Goal: Task Accomplishment & Management: Manage account settings

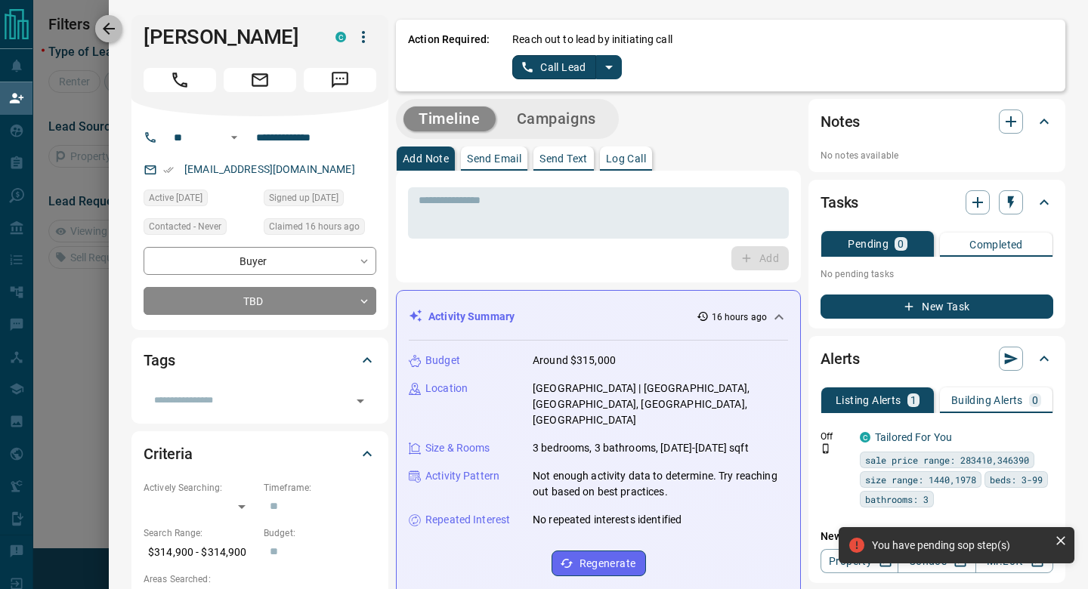
click at [113, 32] on icon "button" at bounding box center [109, 29] width 18 height 18
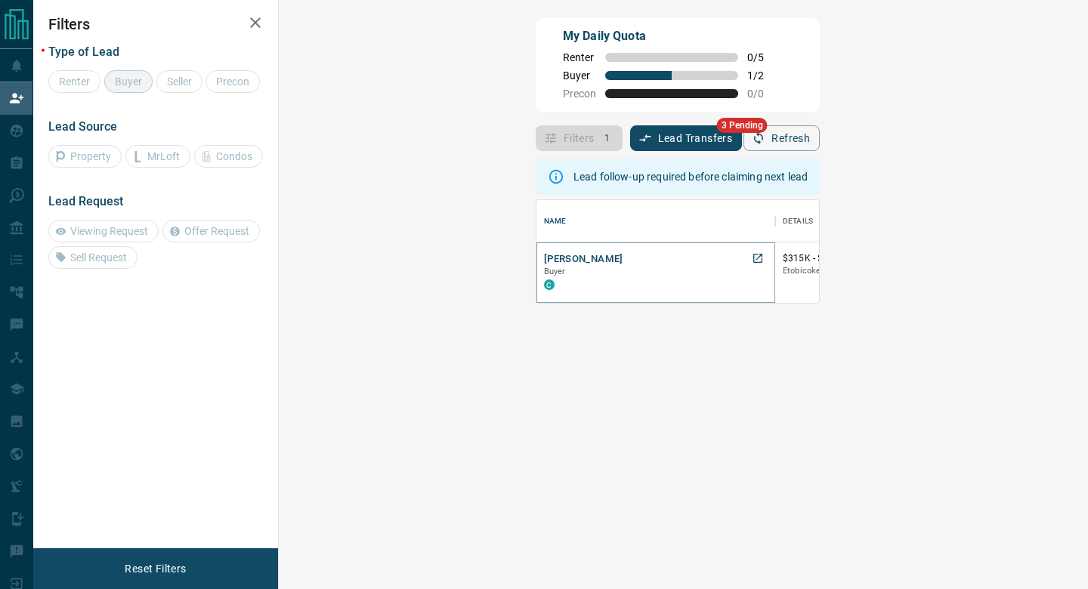
click at [544, 261] on button "[PERSON_NAME]" at bounding box center [583, 259] width 79 height 14
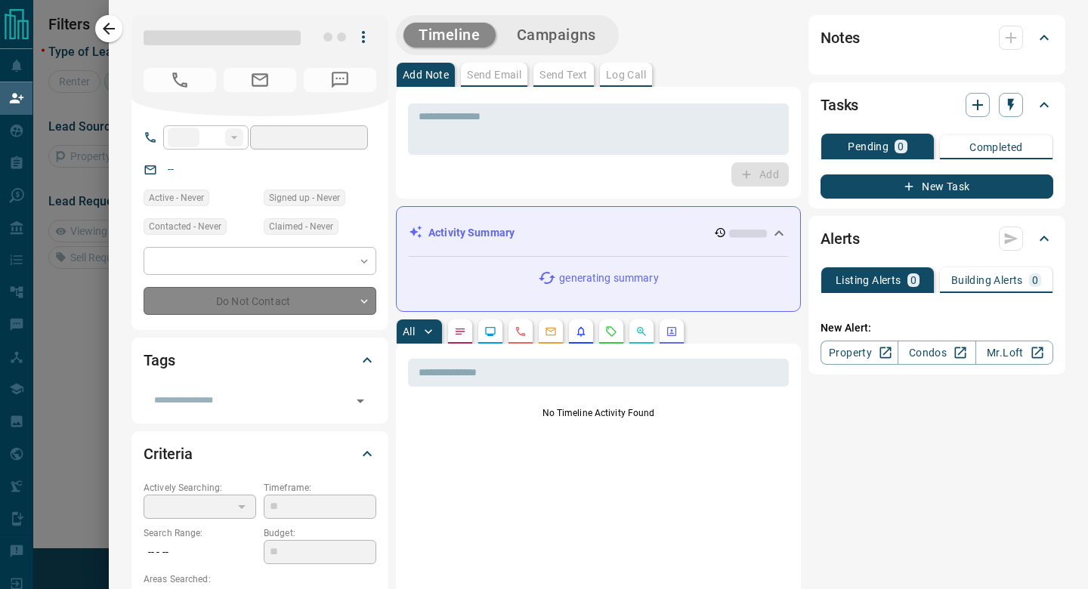
type input "**"
type input "**********"
type input "**"
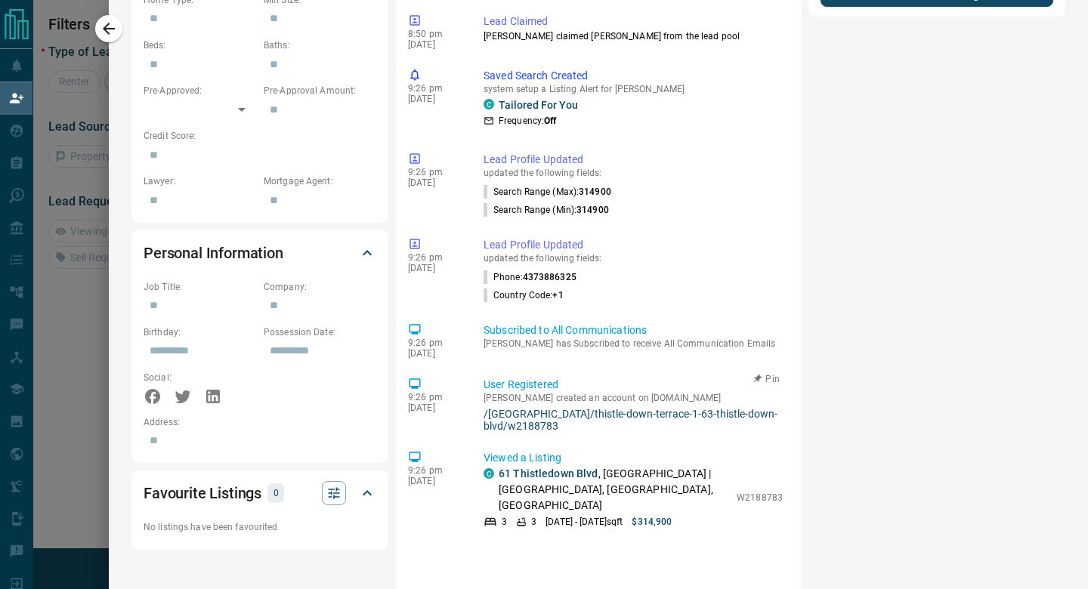
scroll to position [730, 0]
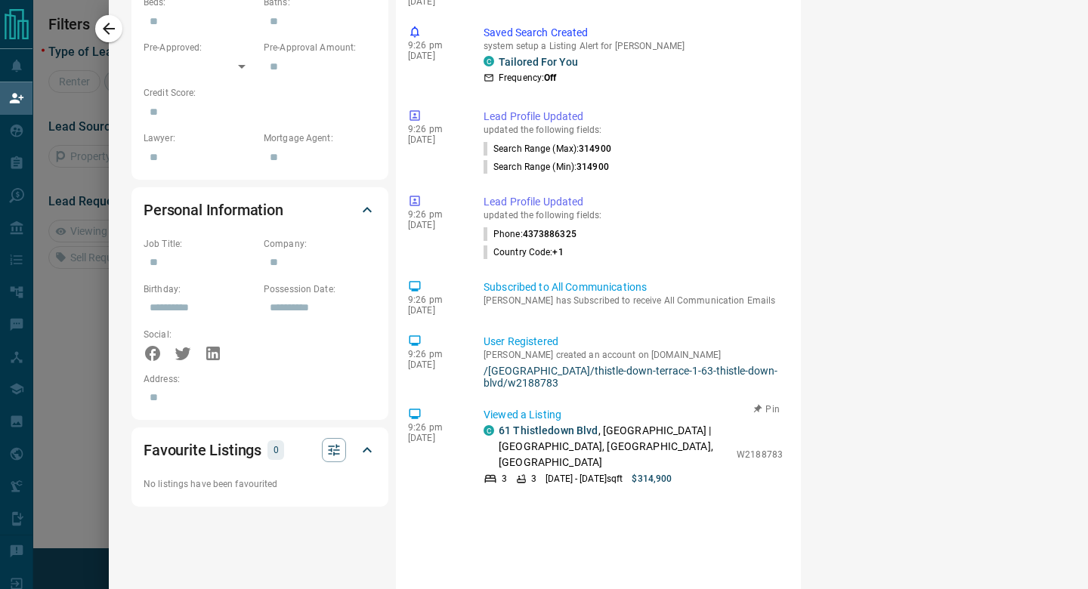
click at [757, 448] on p "W2188783" at bounding box center [760, 455] width 46 height 14
copy p "W2188783"
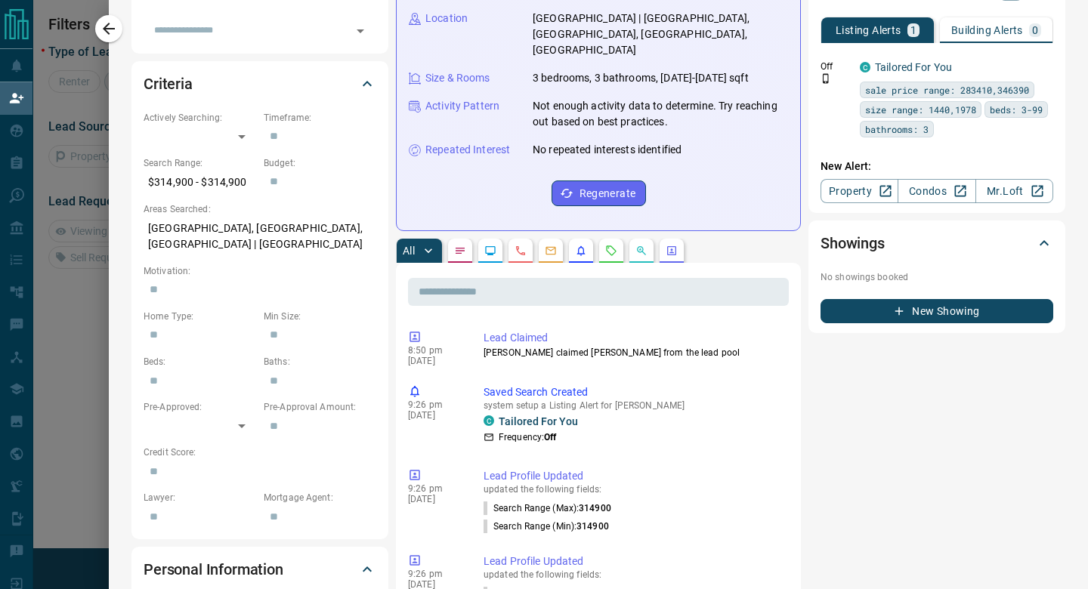
scroll to position [0, 0]
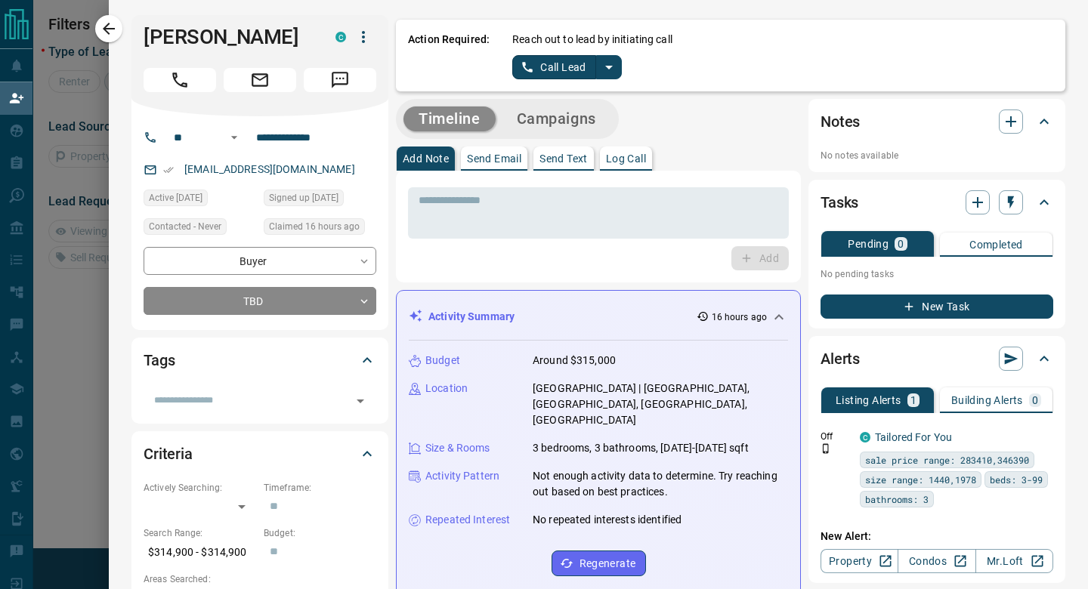
click at [603, 61] on icon "split button" at bounding box center [609, 67] width 18 height 18
click at [575, 112] on li "Log Manual Call" at bounding box center [566, 119] width 92 height 23
click at [577, 54] on div "Reach out to lead by initiating call Log Manual Call" at bounding box center [782, 56] width 541 height 48
click at [577, 71] on button "Log Manual Call" at bounding box center [562, 67] width 100 height 24
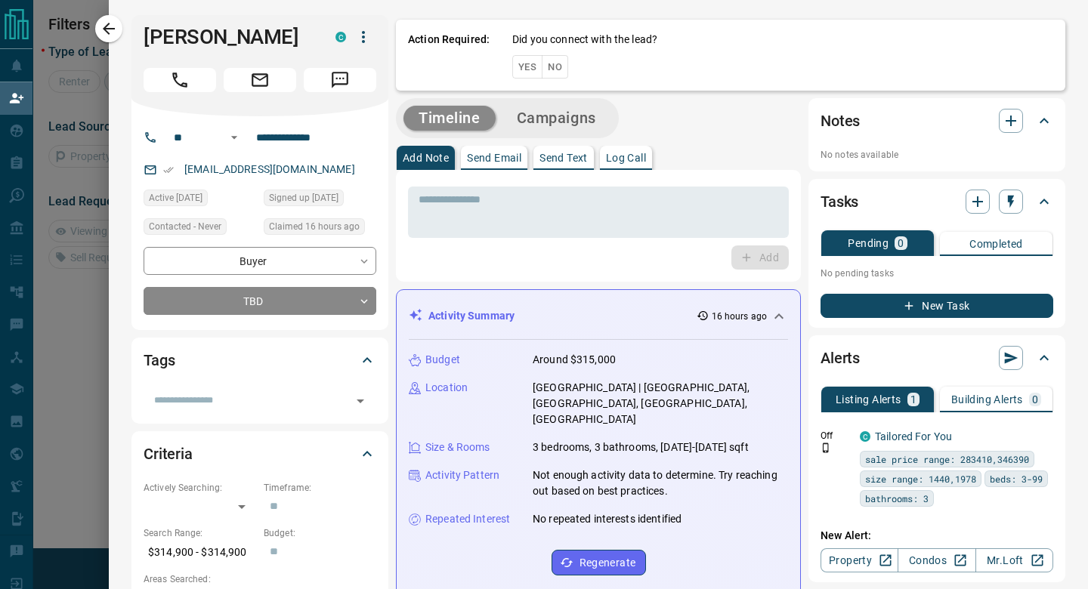
click at [557, 66] on button "No" at bounding box center [555, 66] width 26 height 23
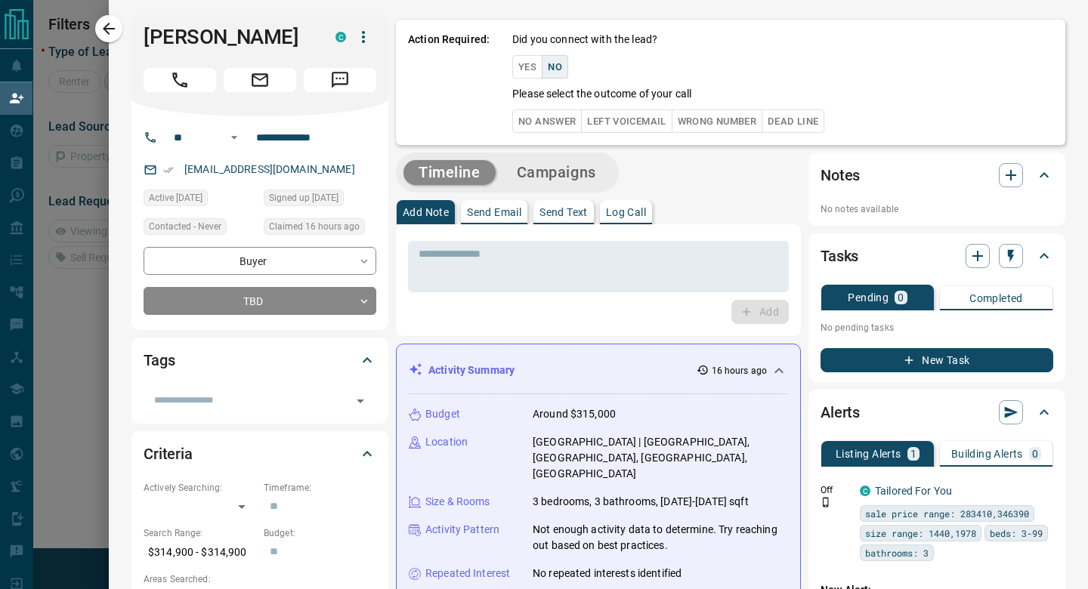
click at [618, 124] on button "Left Voicemail" at bounding box center [626, 121] width 91 height 23
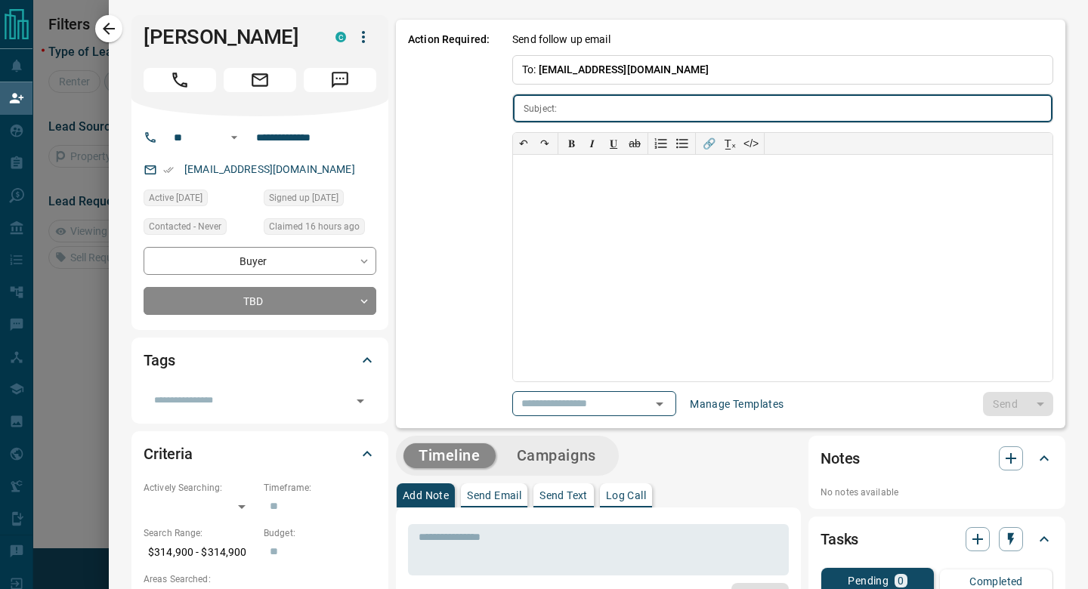
type input "**********"
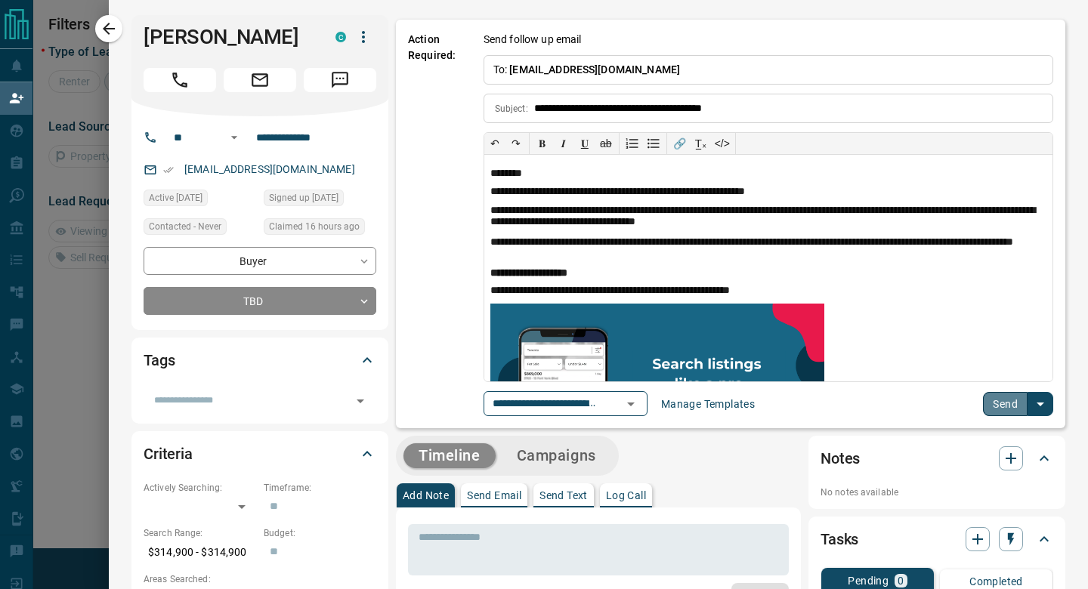
click at [1024, 402] on button "Send" at bounding box center [1005, 404] width 45 height 24
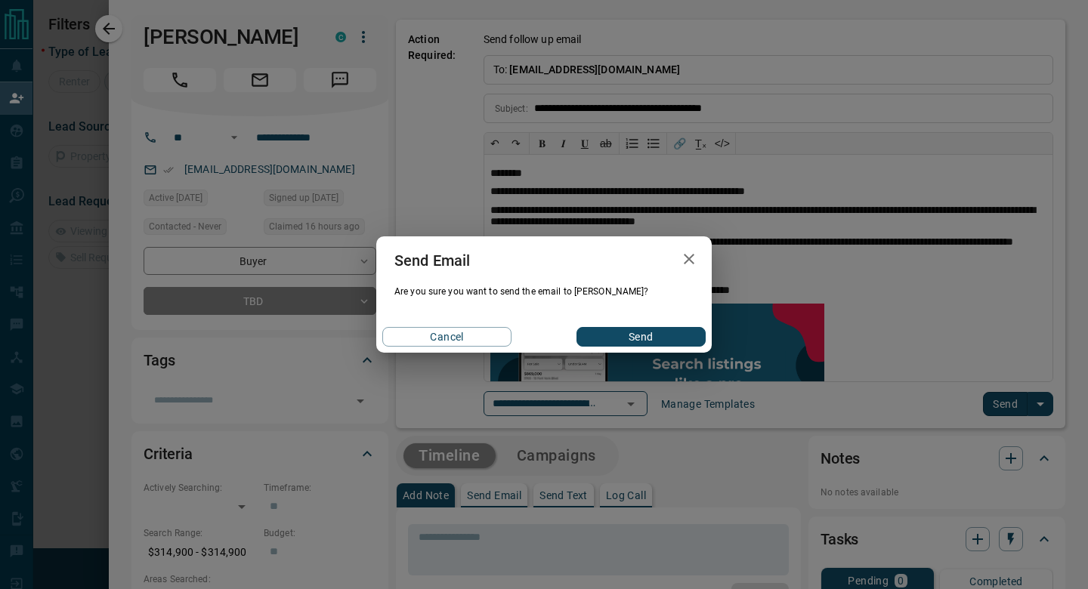
click at [686, 342] on button "Send" at bounding box center [640, 337] width 129 height 20
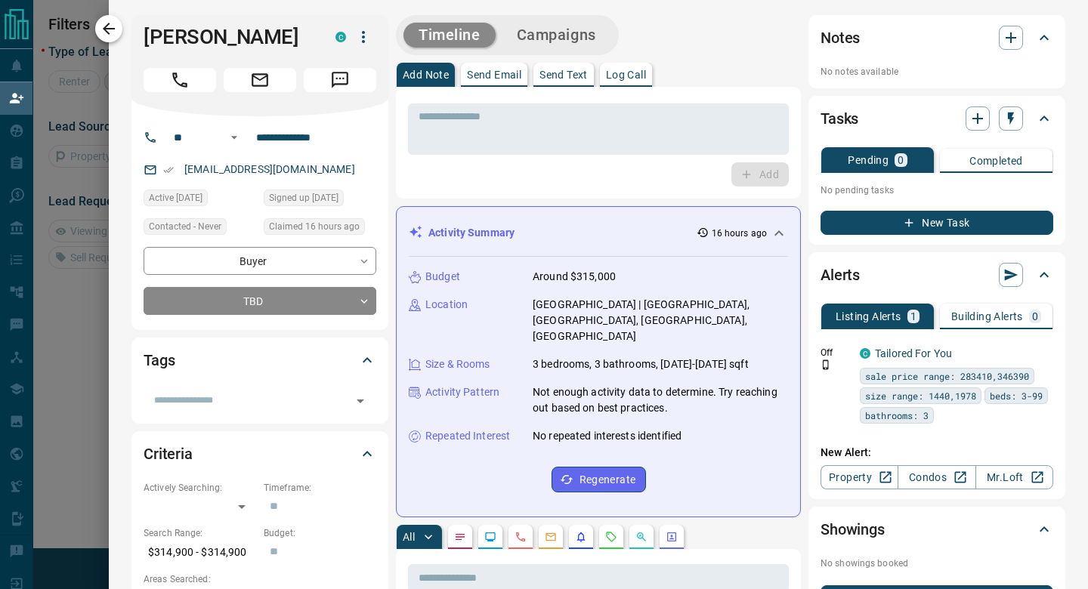
click at [115, 39] on button "button" at bounding box center [108, 28] width 27 height 27
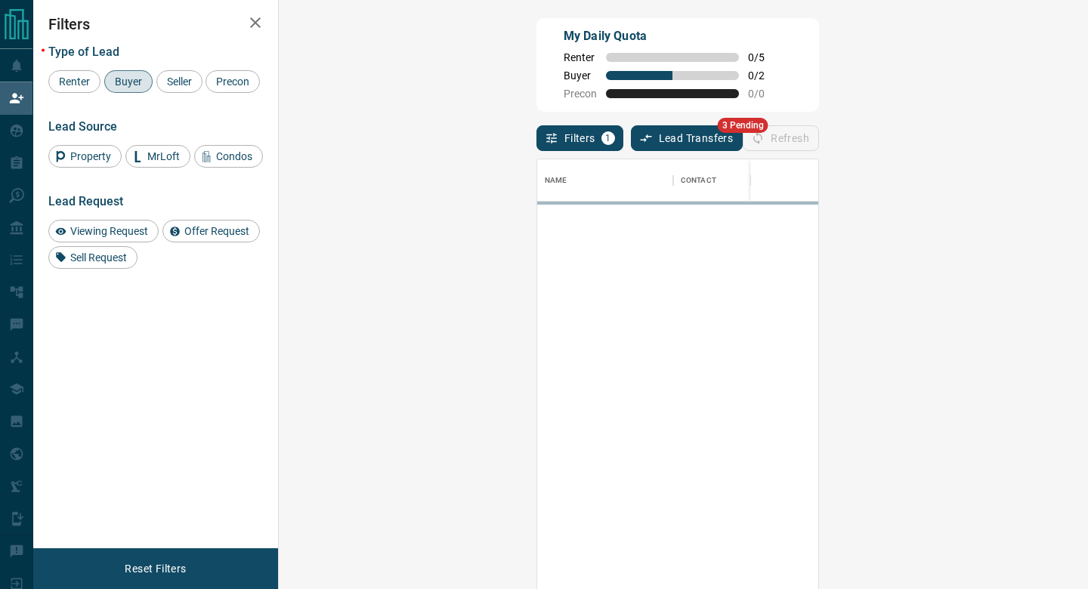
scroll to position [447, 777]
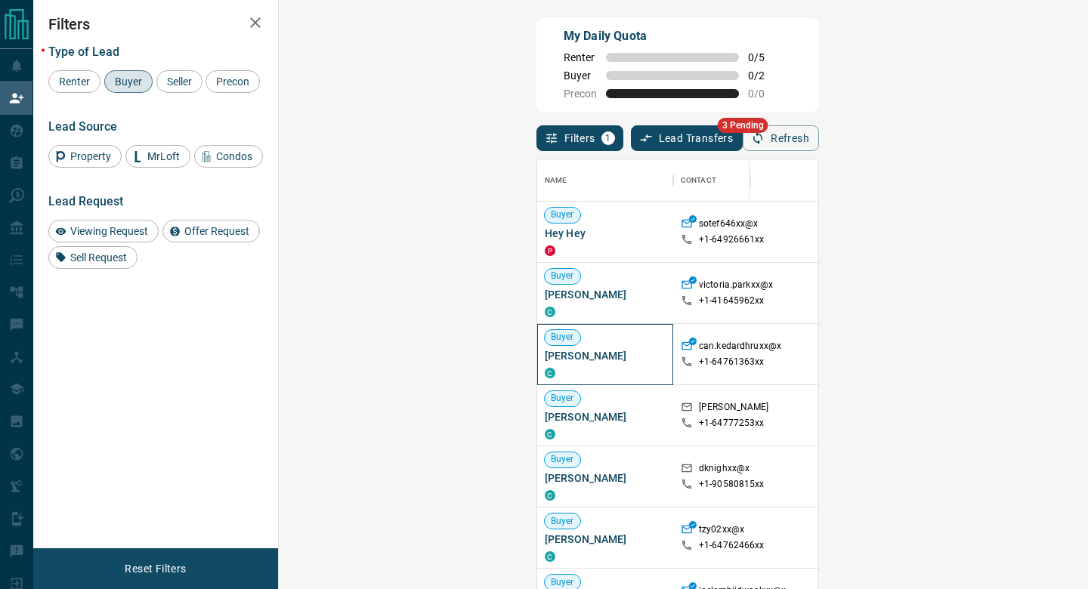
click at [545, 361] on span "[PERSON_NAME]" at bounding box center [605, 355] width 121 height 15
drag, startPoint x: 375, startPoint y: 357, endPoint x: 298, endPoint y: 357, distance: 77.1
click at [545, 357] on span "[PERSON_NAME]" at bounding box center [605, 355] width 121 height 15
copy span "[PERSON_NAME]"
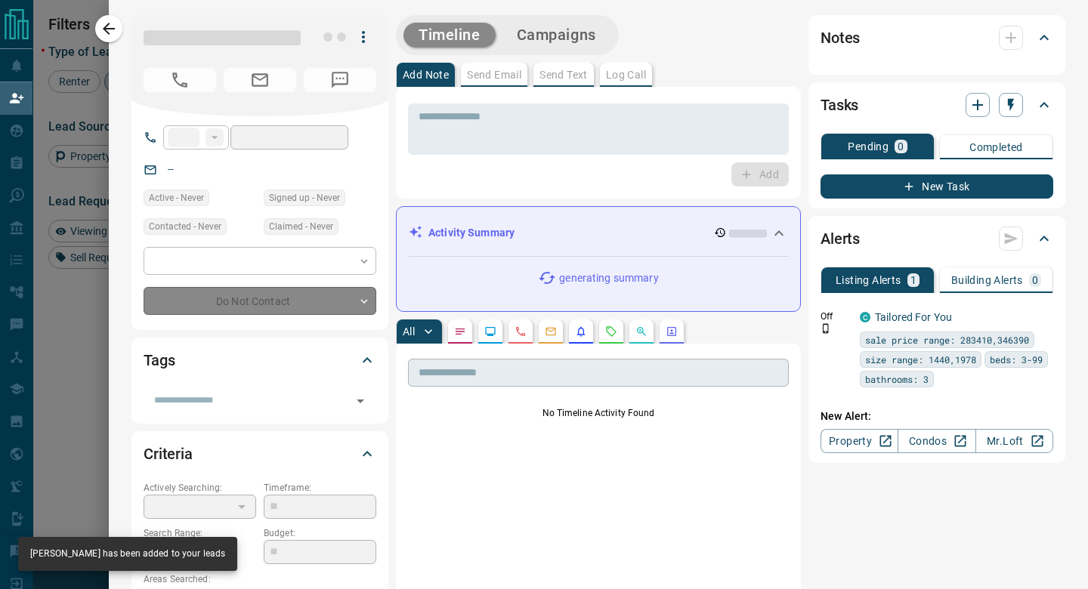
type input "**"
type input "**********"
type input "**"
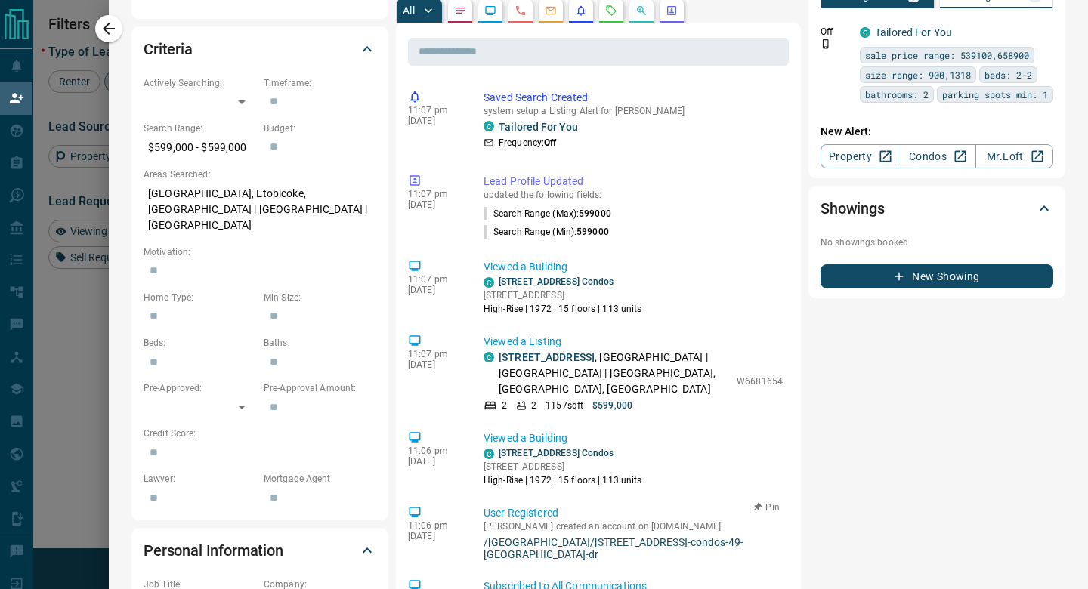
scroll to position [357, 0]
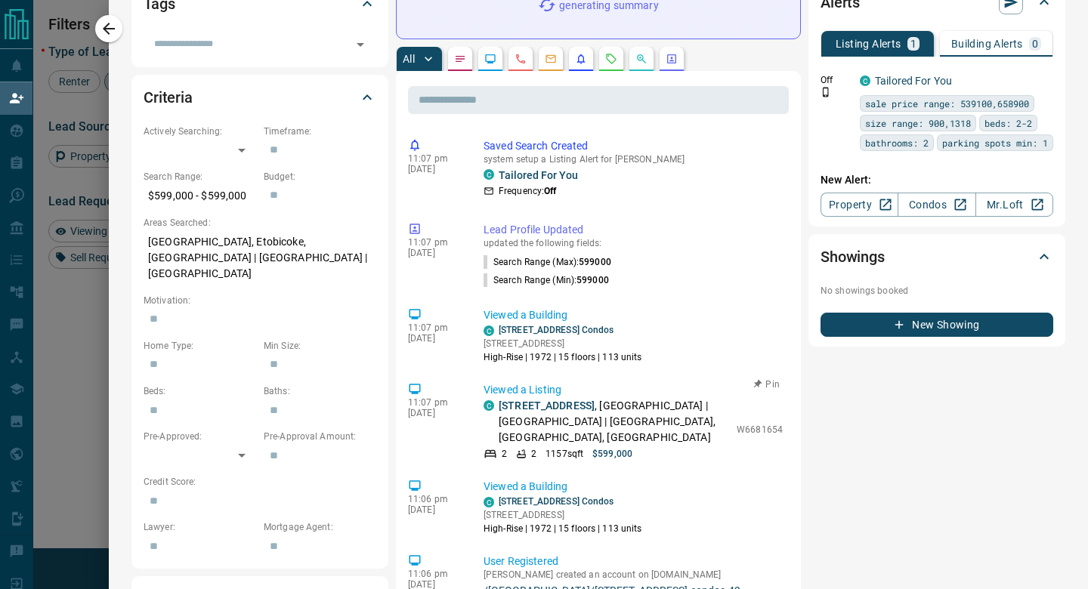
click at [762, 423] on p "W6681654" at bounding box center [760, 430] width 46 height 14
copy p "W6681654"
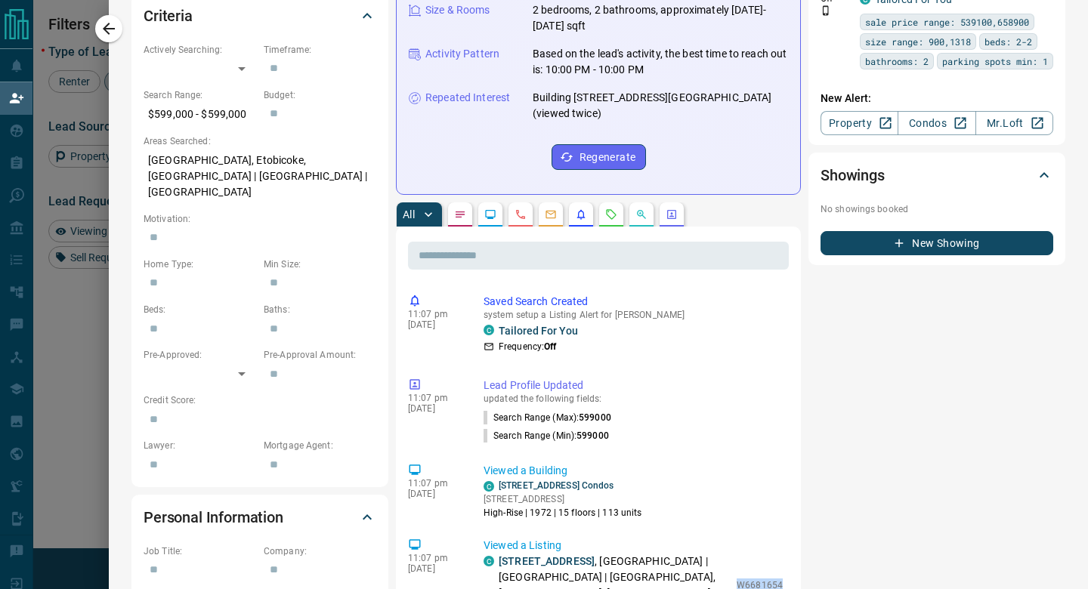
scroll to position [0, 0]
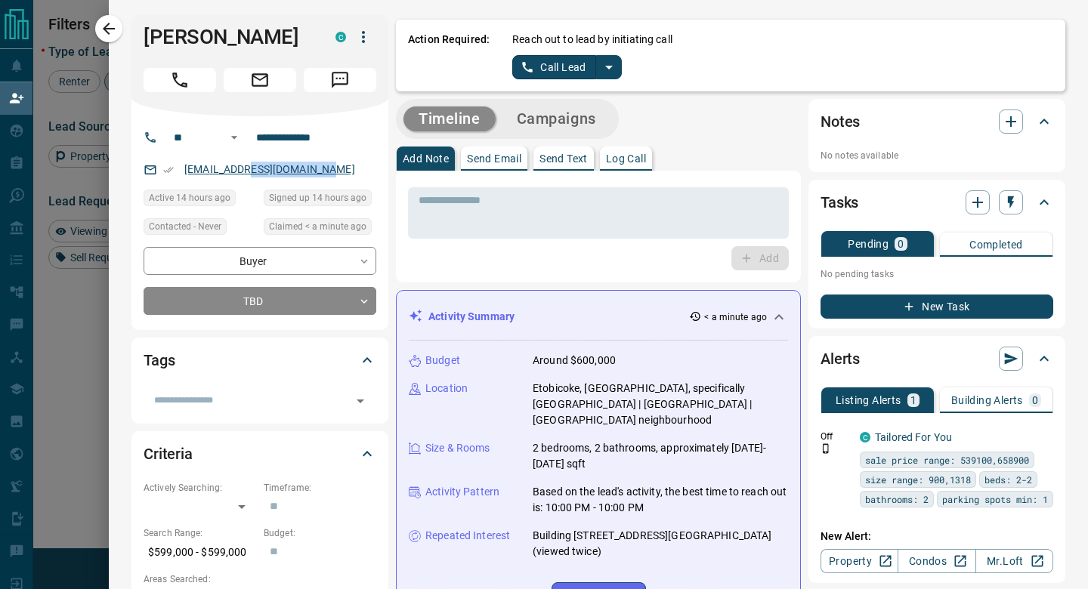
drag, startPoint x: 332, startPoint y: 171, endPoint x: 184, endPoint y: 171, distance: 148.1
click at [184, 171] on div "[EMAIL_ADDRESS][DOMAIN_NAME]" at bounding box center [260, 169] width 233 height 25
copy link "[EMAIL_ADDRESS][DOMAIN_NAME]"
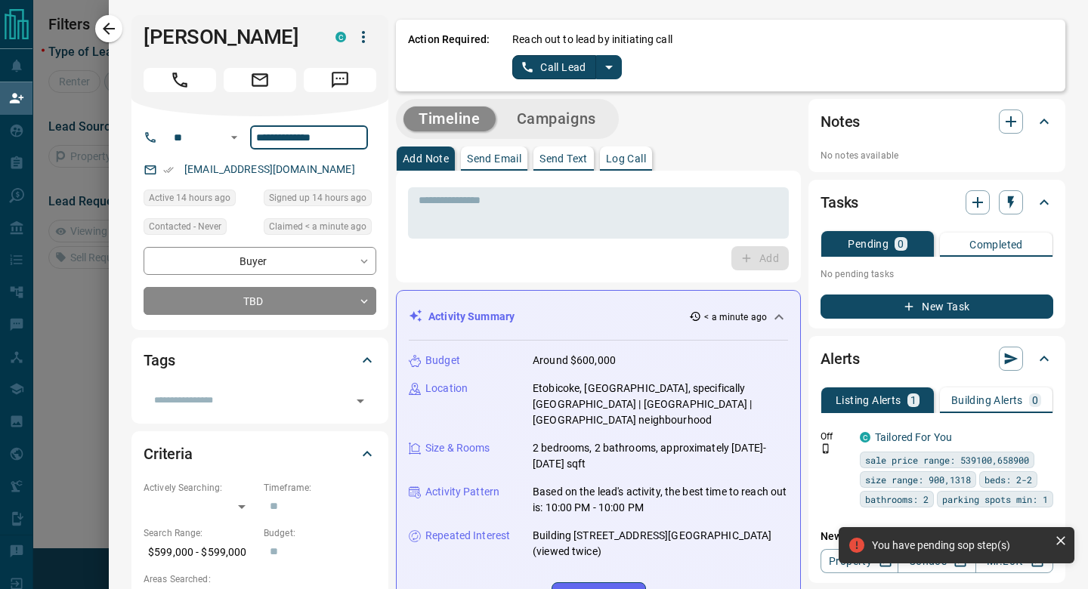
drag, startPoint x: 344, startPoint y: 139, endPoint x: 252, endPoint y: 137, distance: 92.2
click at [252, 137] on input "**********" at bounding box center [309, 137] width 118 height 24
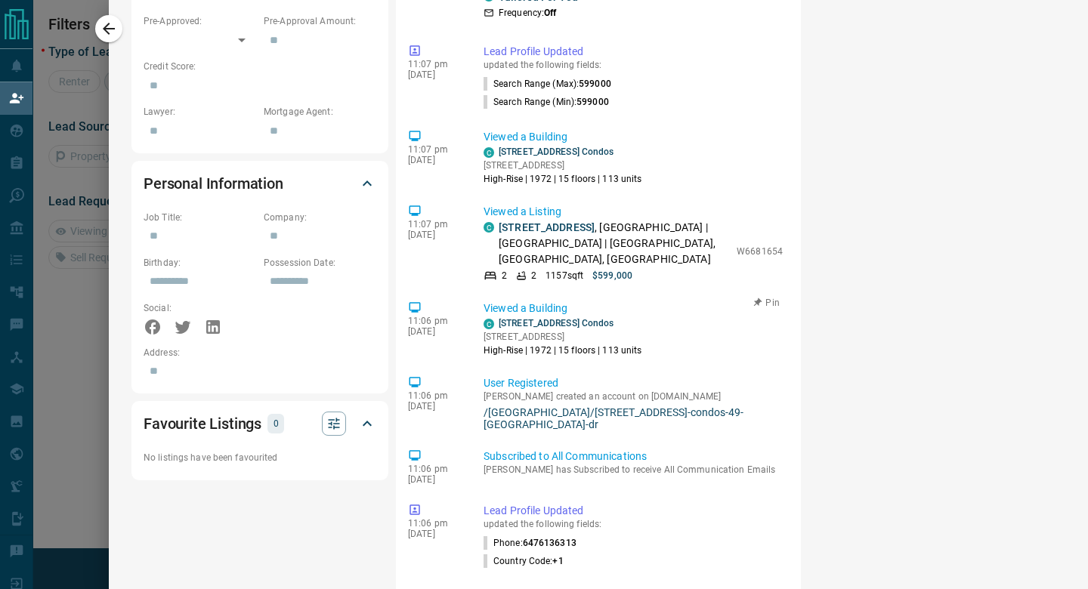
scroll to position [801, 0]
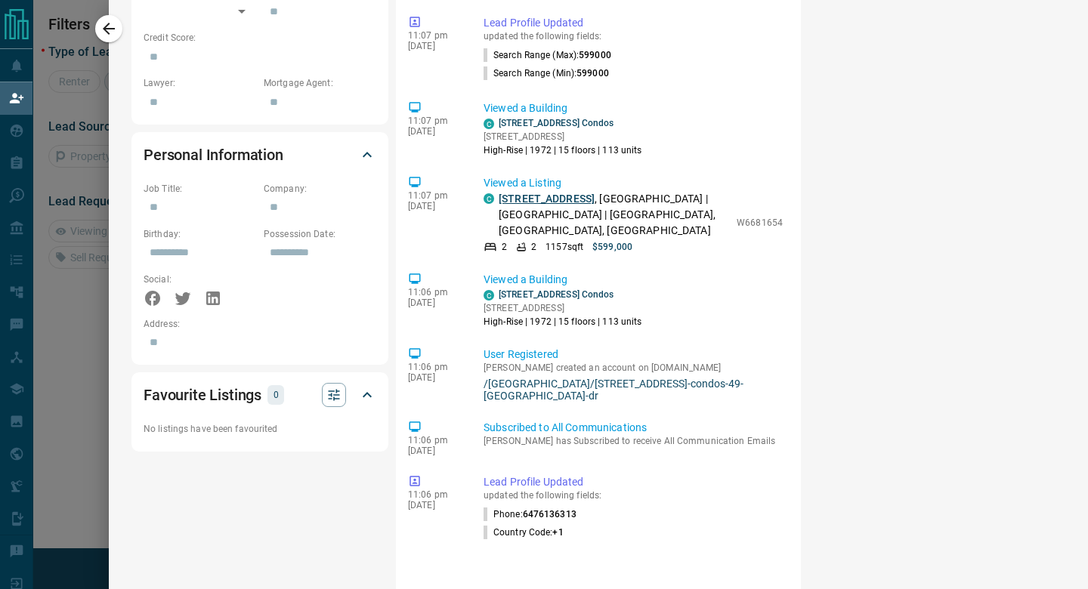
click at [576, 193] on link "[STREET_ADDRESS]" at bounding box center [547, 199] width 96 height 12
click at [0, 0] on body "**********" at bounding box center [544, 251] width 1088 height 502
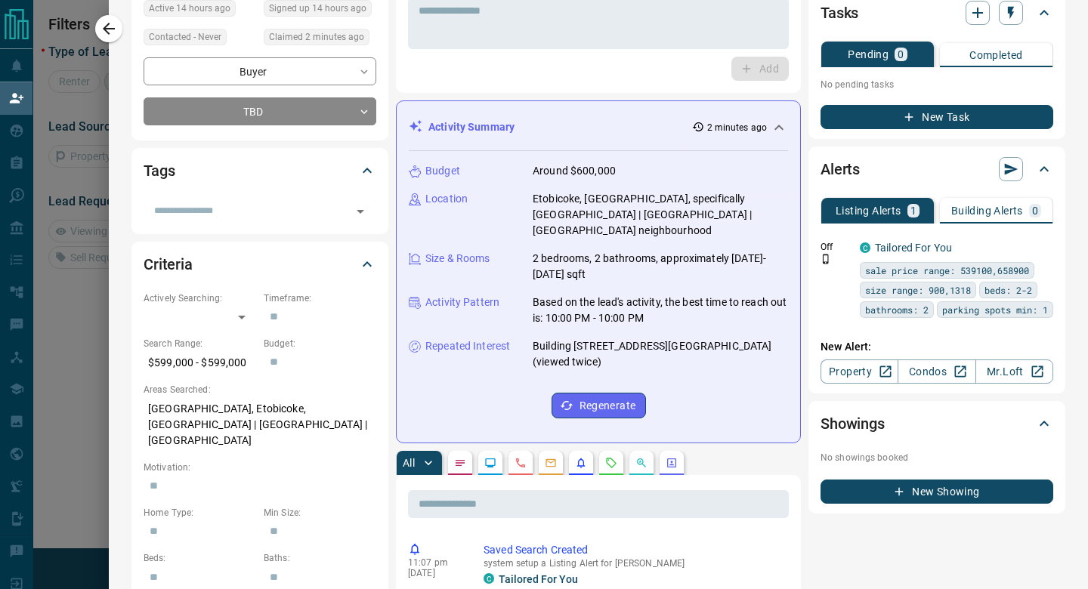
scroll to position [0, 0]
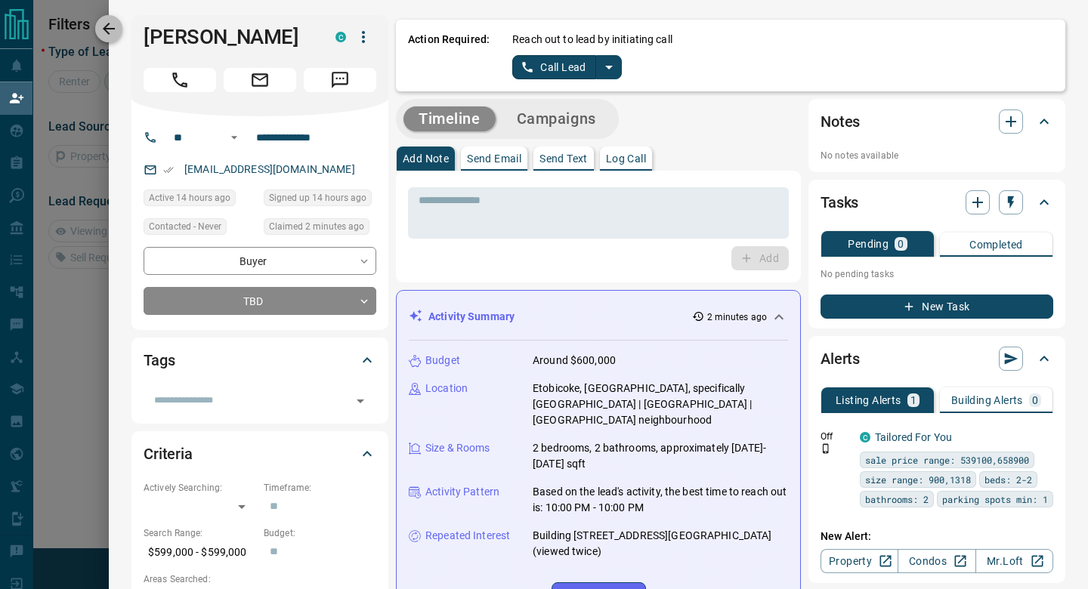
click at [106, 36] on icon "button" at bounding box center [109, 29] width 18 height 18
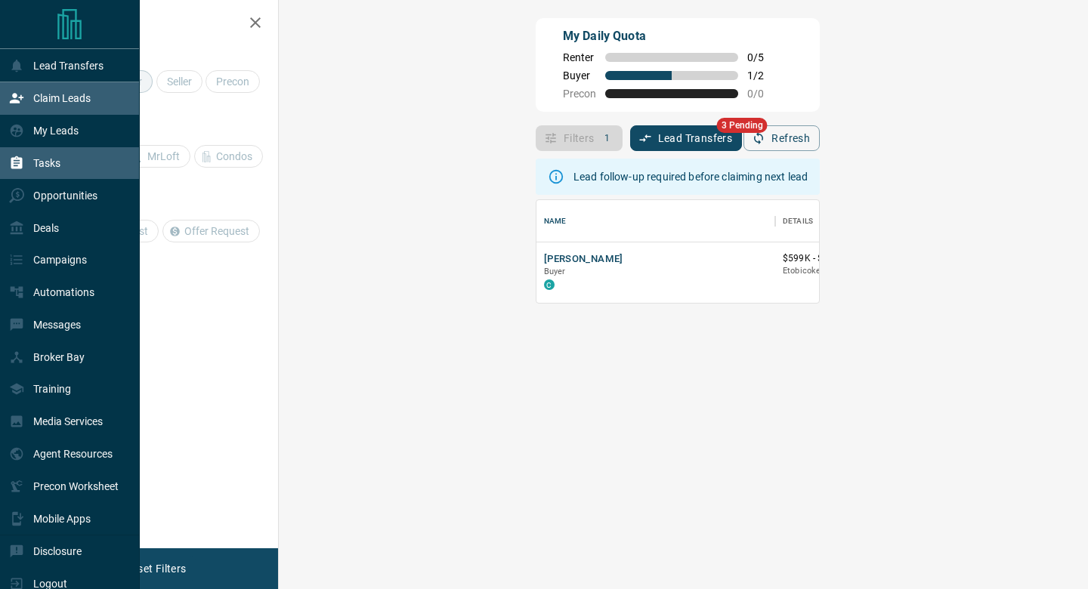
click at [61, 167] on div "Tasks" at bounding box center [70, 163] width 140 height 32
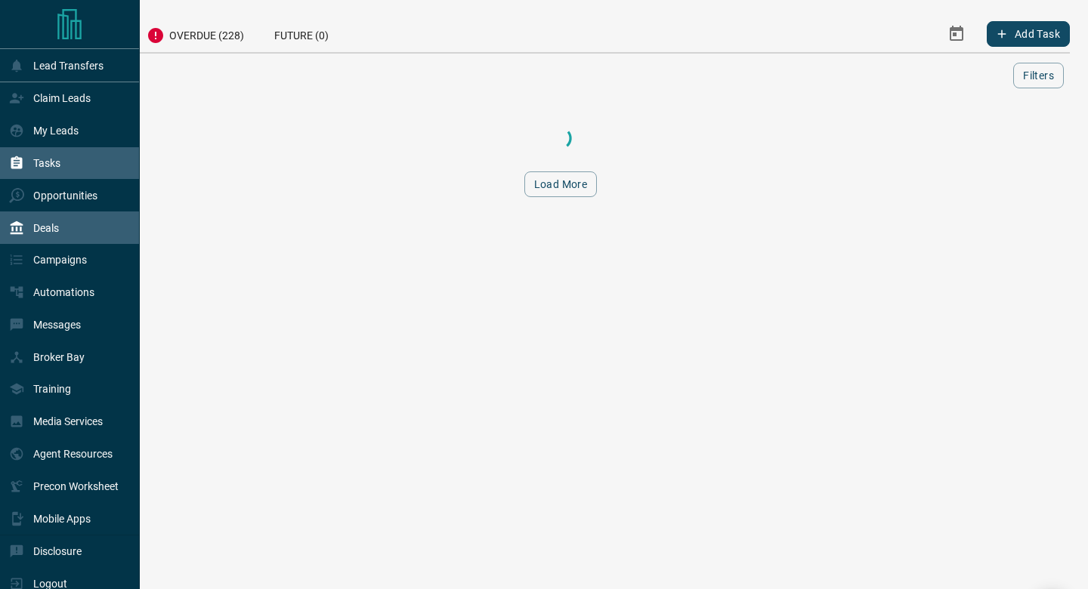
click at [60, 239] on div "Deals" at bounding box center [70, 228] width 140 height 32
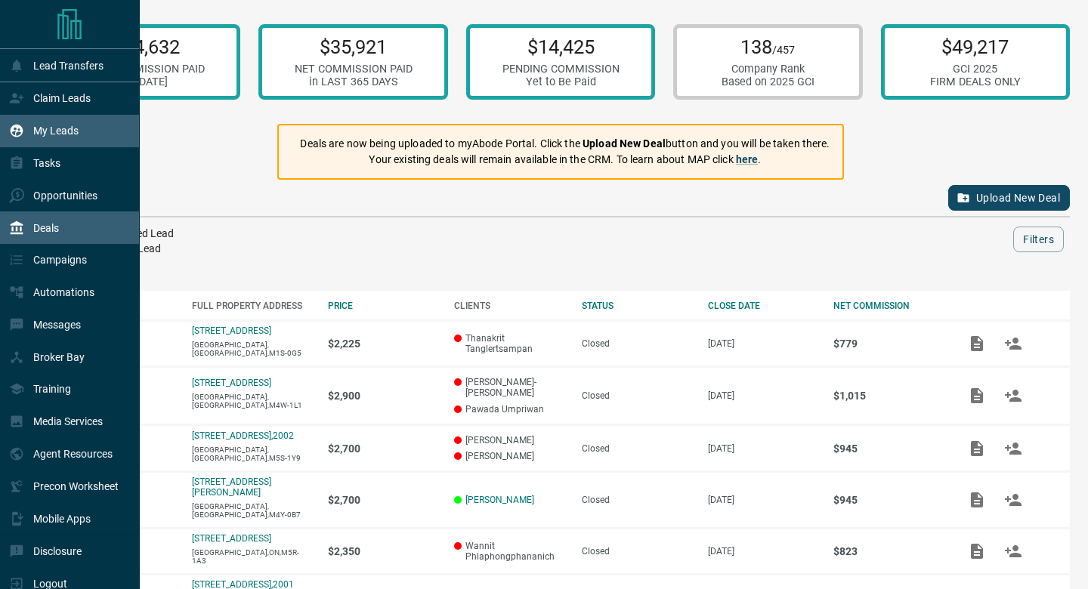
click at [63, 135] on p "My Leads" at bounding box center [55, 131] width 45 height 12
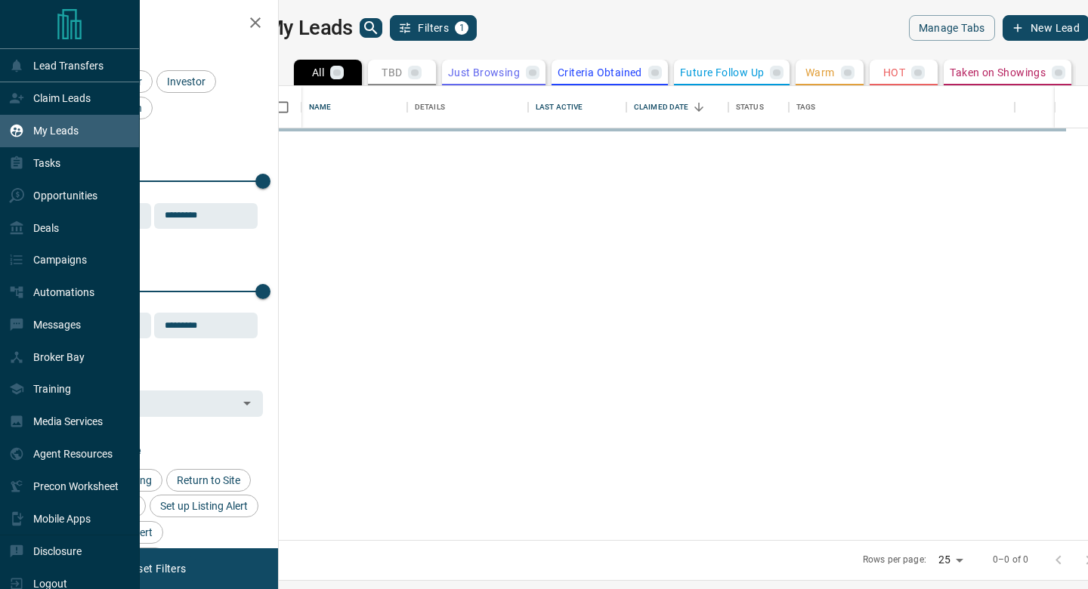
scroll to position [454, 802]
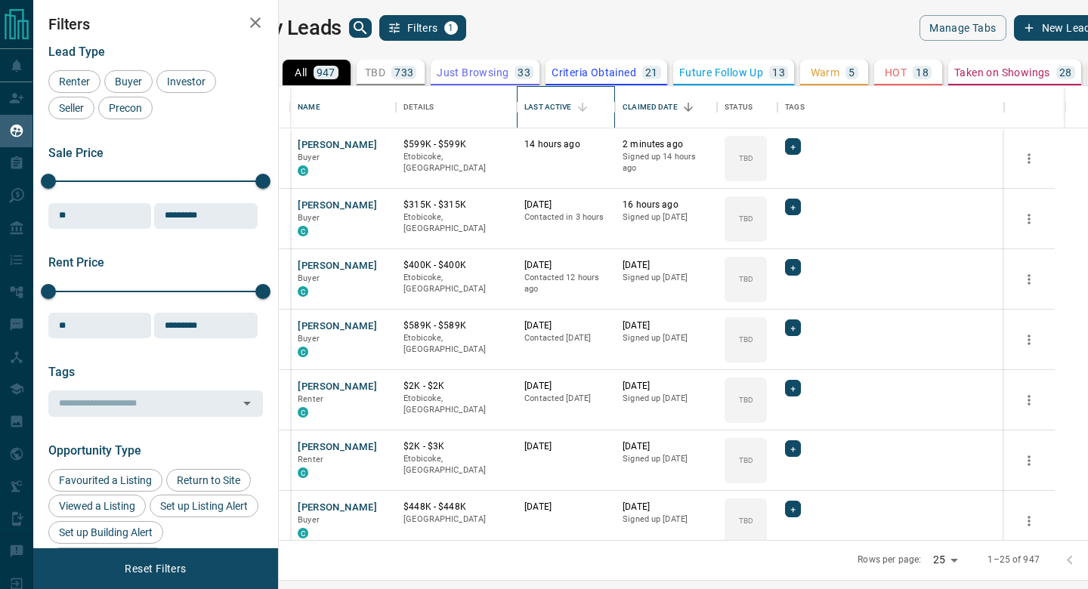
click at [571, 103] on div "Last Active" at bounding box center [547, 107] width 47 height 42
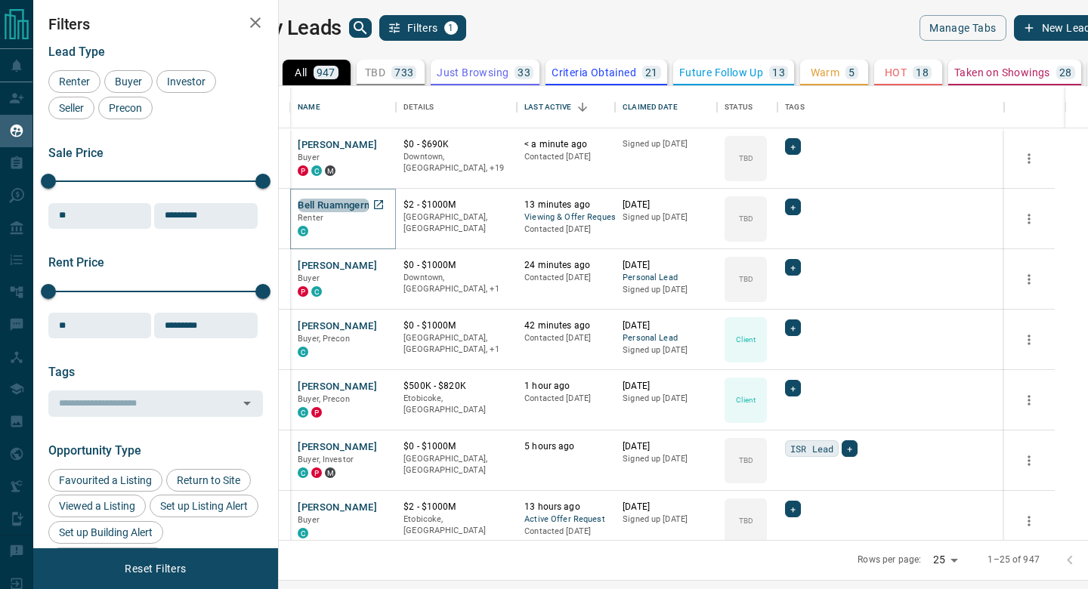
click at [369, 199] on button "Bell Ruamngern" at bounding box center [334, 206] width 72 height 14
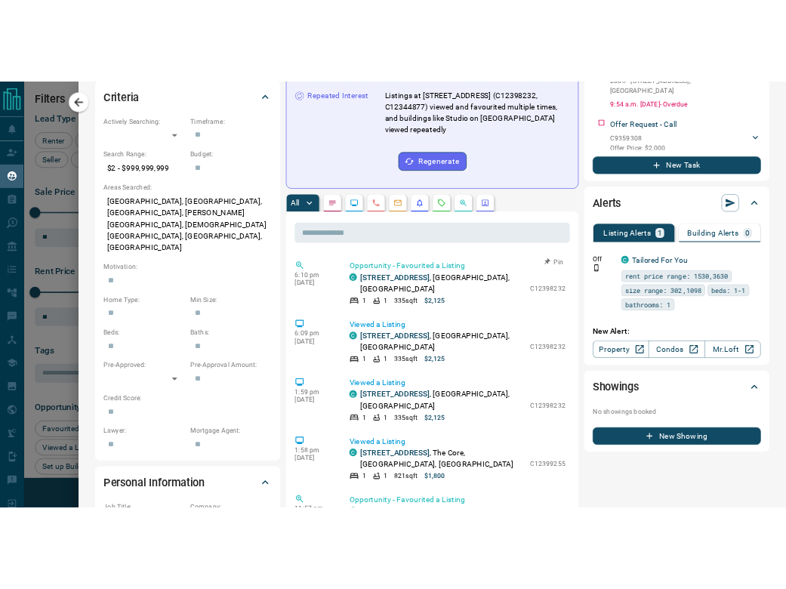
scroll to position [436, 0]
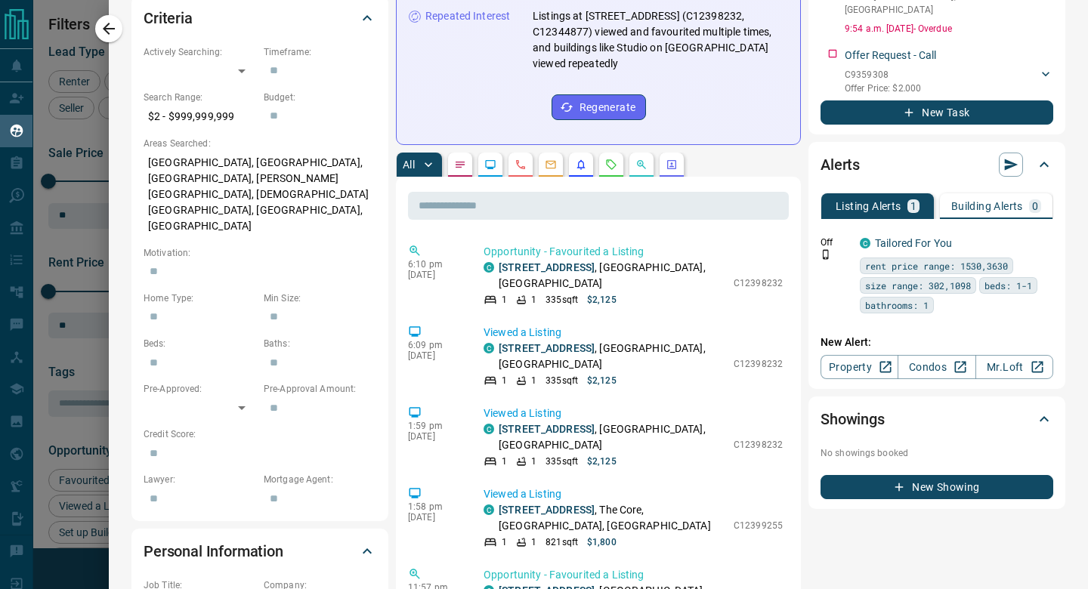
drag, startPoint x: 111, startPoint y: 30, endPoint x: 116, endPoint y: 5, distance: 26.2
click at [111, 29] on icon "button" at bounding box center [109, 29] width 18 height 18
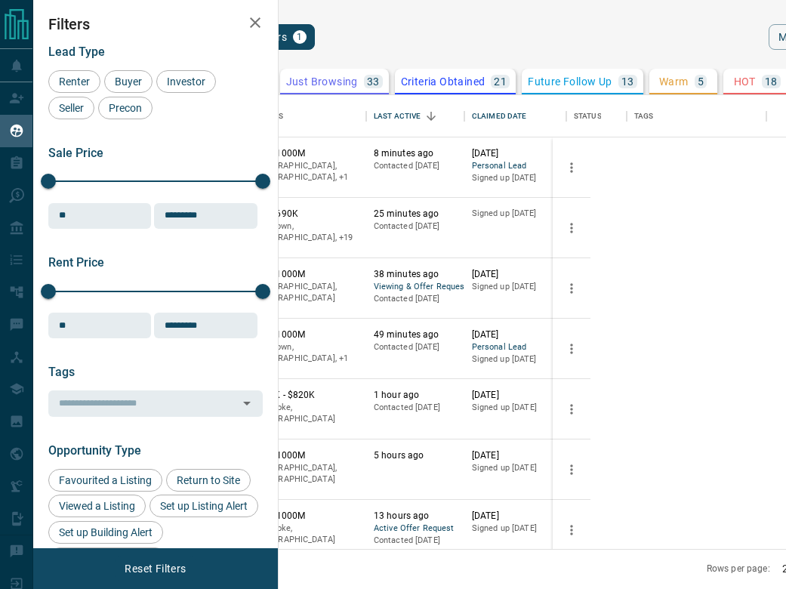
scroll to position [454, 489]
click at [421, 124] on div "Last Active" at bounding box center [397, 116] width 47 height 42
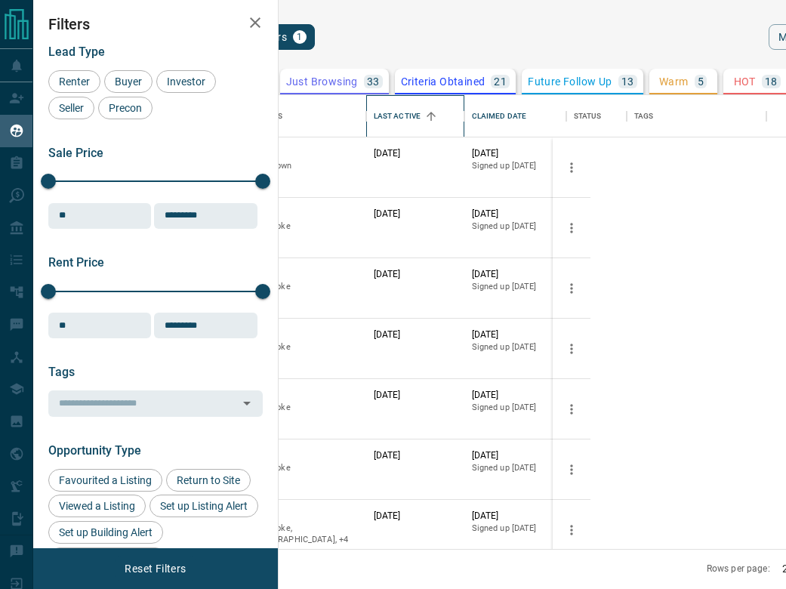
click at [421, 120] on div "Last Active" at bounding box center [397, 116] width 47 height 42
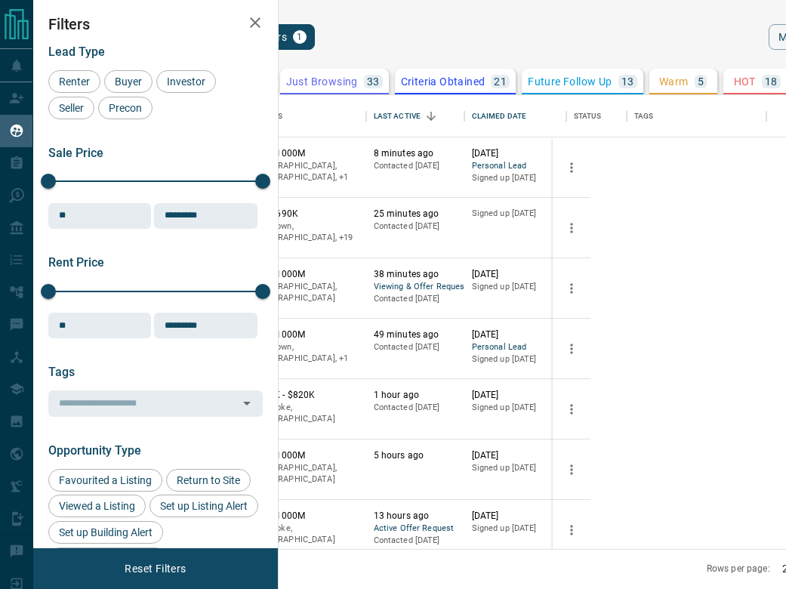
click at [227, 154] on button "[PERSON_NAME]" at bounding box center [186, 154] width 79 height 14
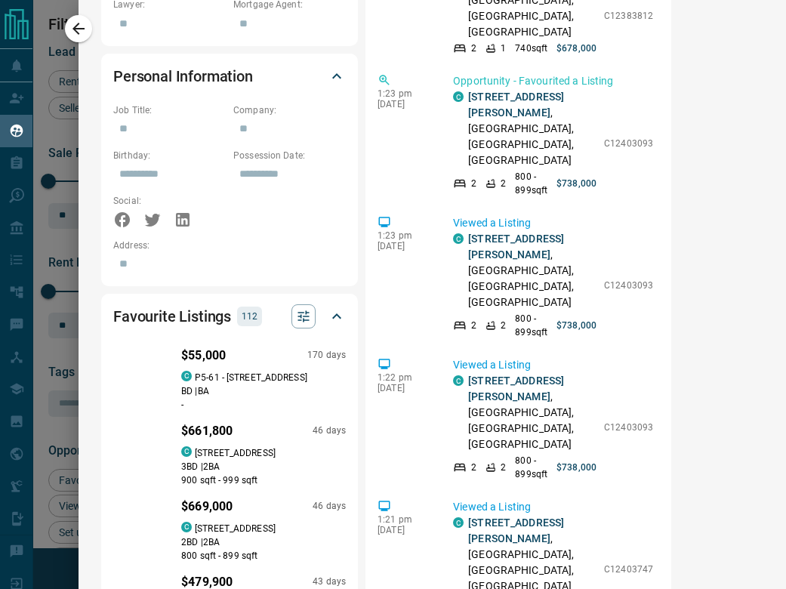
scroll to position [953, 0]
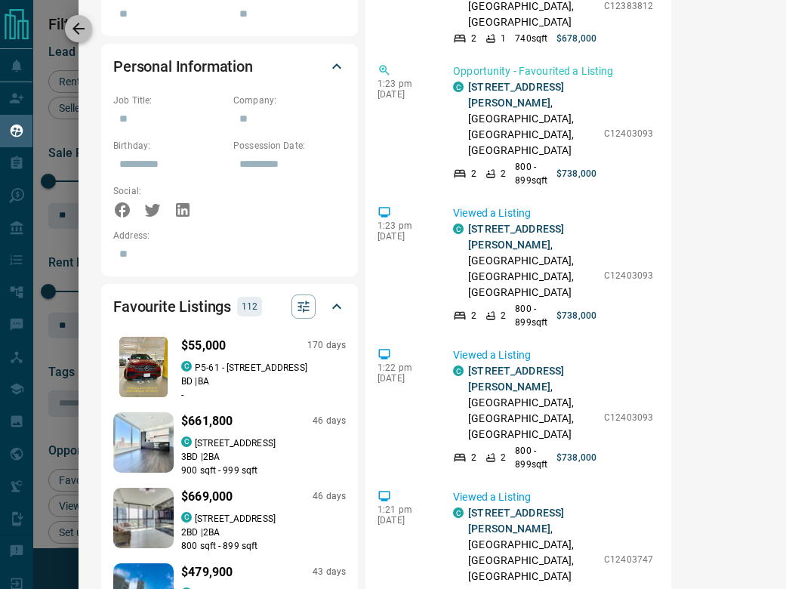
click at [81, 28] on icon "button" at bounding box center [79, 29] width 12 height 12
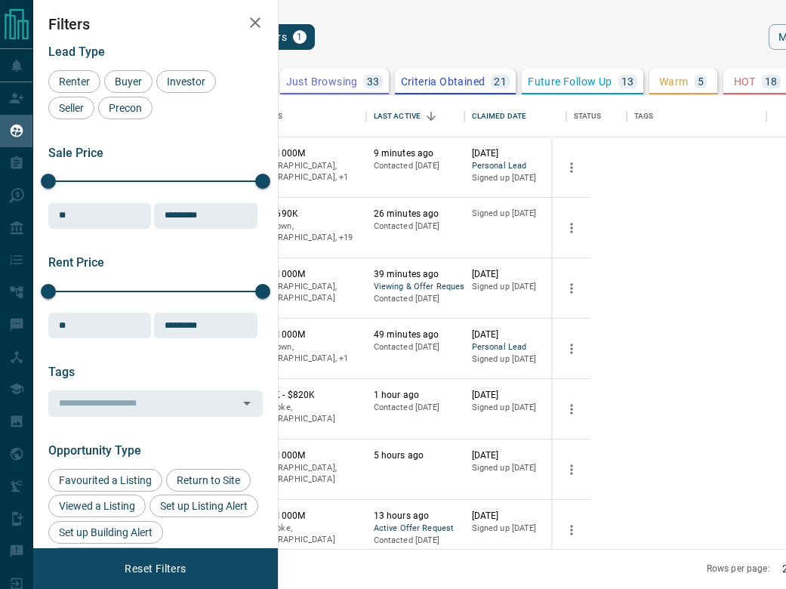
click at [227, 517] on button "[PERSON_NAME]" at bounding box center [186, 517] width 79 height 14
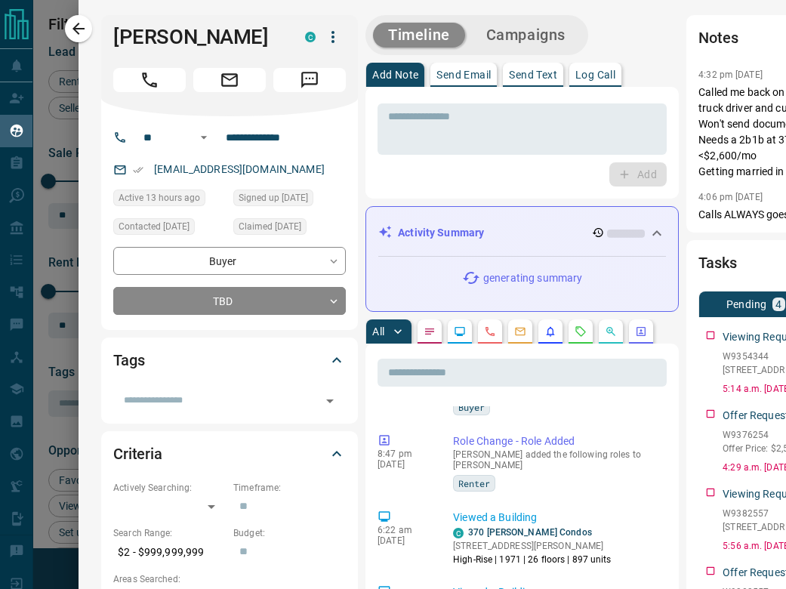
scroll to position [125, 0]
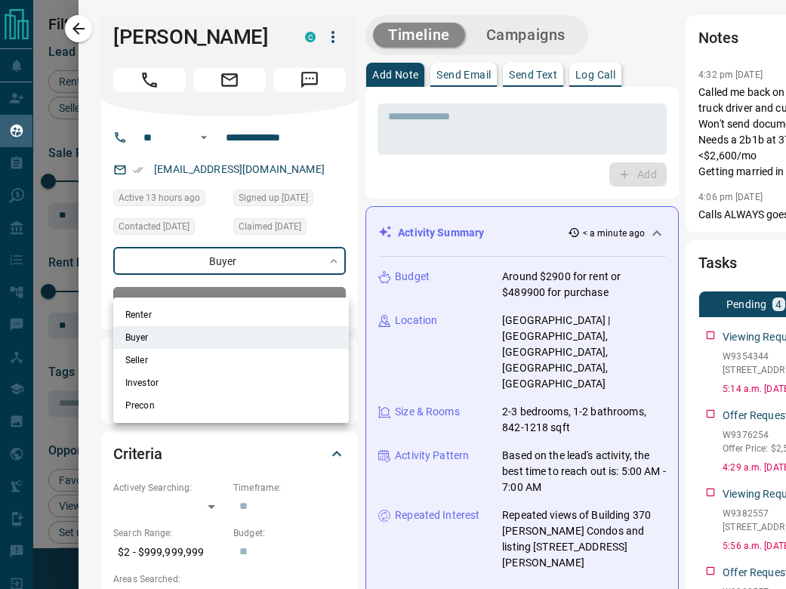
click at [341, 283] on body "Lead Transfers Claim Leads My Leads Tasks Opportunities Deals Campaigns Automat…" at bounding box center [393, 294] width 786 height 588
click at [330, 317] on li "Renter" at bounding box center [231, 315] width 236 height 23
click at [202, 262] on div at bounding box center [393, 294] width 786 height 589
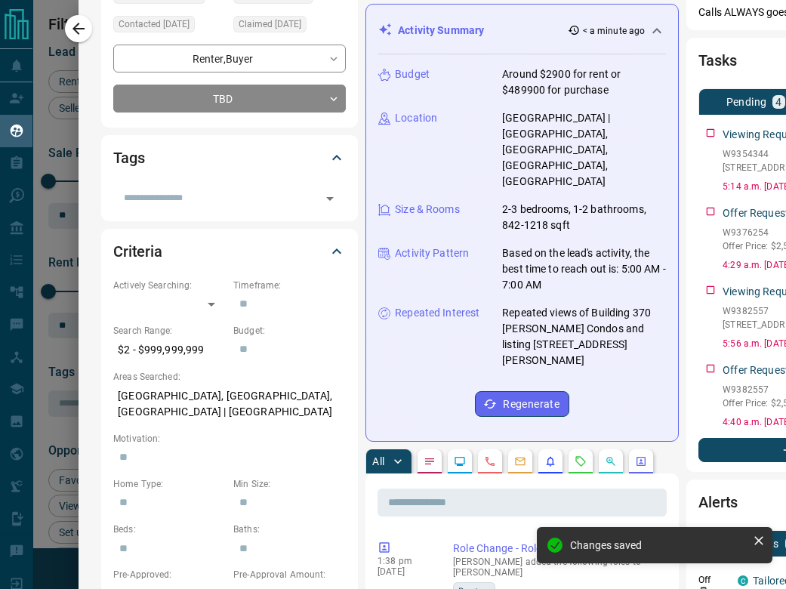
scroll to position [168, 0]
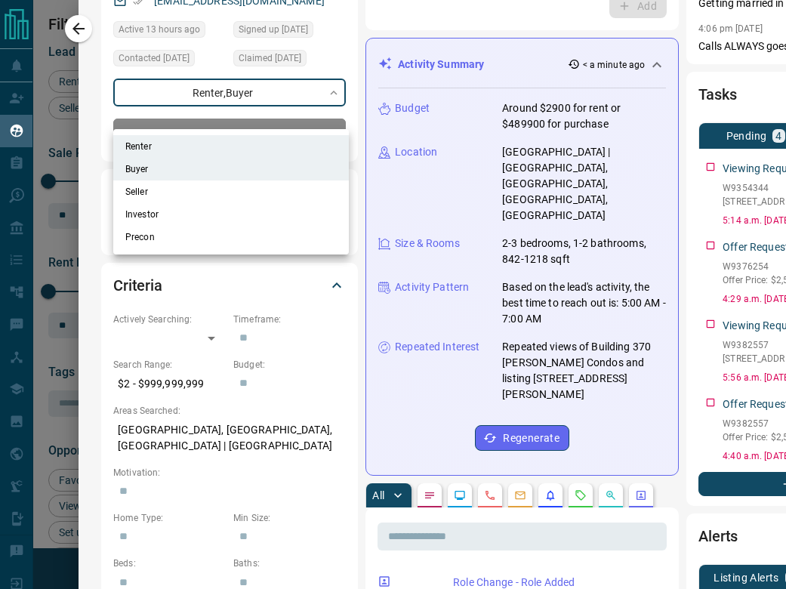
click at [338, 115] on body "Lead Transfers Claim Leads My Leads Tasks Opportunities Deals Campaigns Automat…" at bounding box center [393, 294] width 786 height 588
click at [177, 163] on li "Buyer" at bounding box center [231, 169] width 236 height 23
type input "**********"
click at [252, 279] on div at bounding box center [393, 294] width 786 height 589
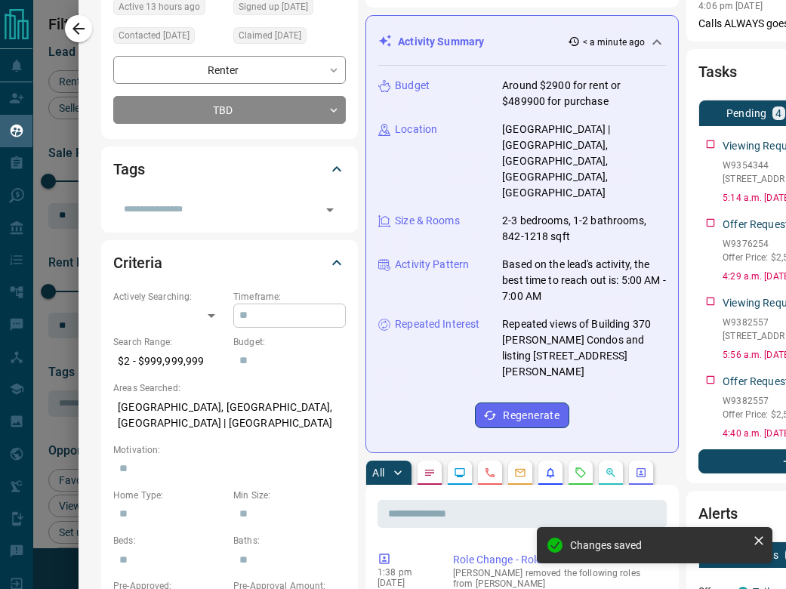
scroll to position [0, 0]
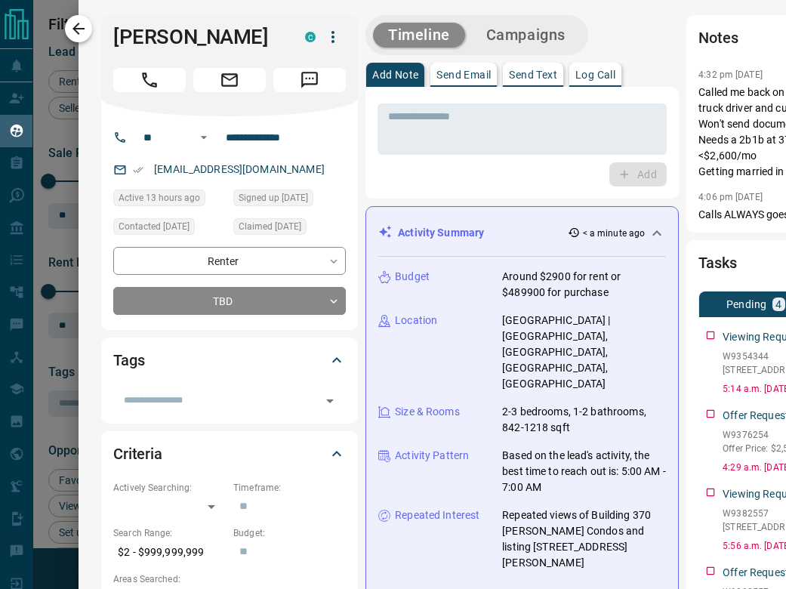
click at [82, 38] on button "button" at bounding box center [78, 28] width 27 height 27
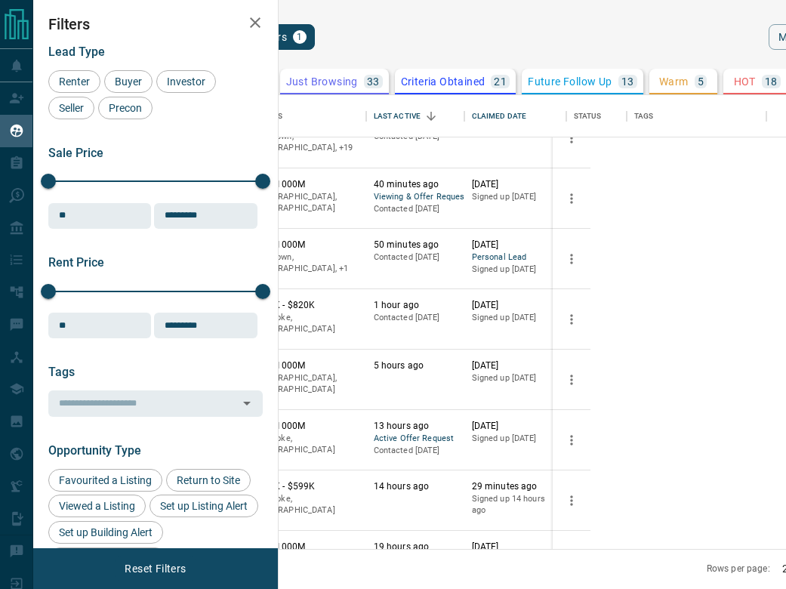
scroll to position [115, 0]
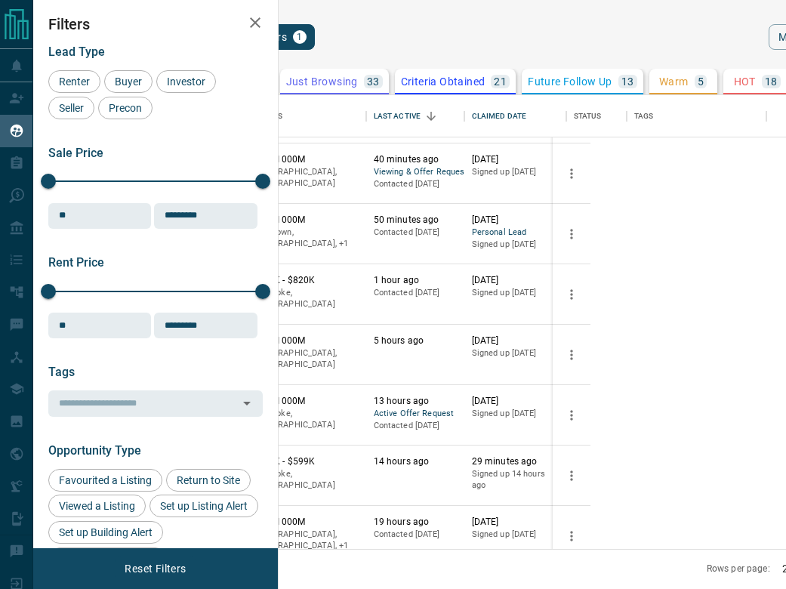
click at [227, 341] on button "[PERSON_NAME]" at bounding box center [186, 342] width 79 height 14
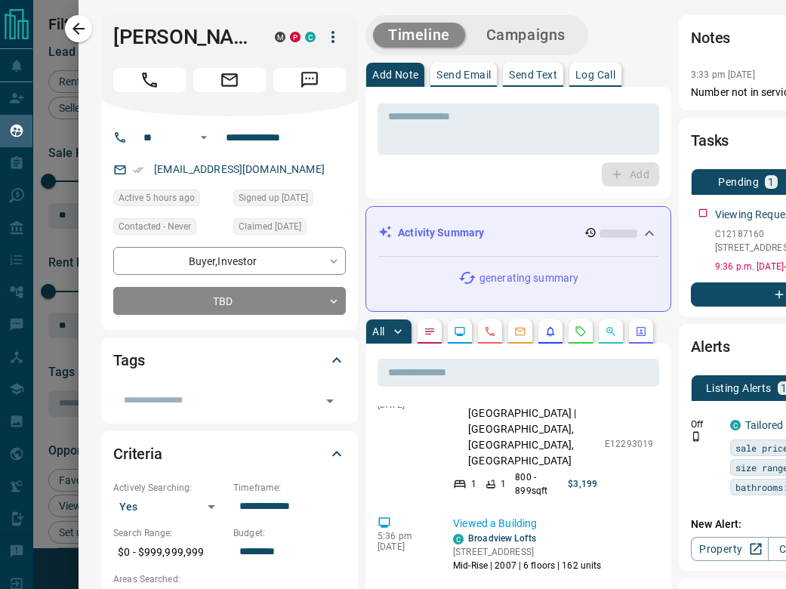
scroll to position [168, 0]
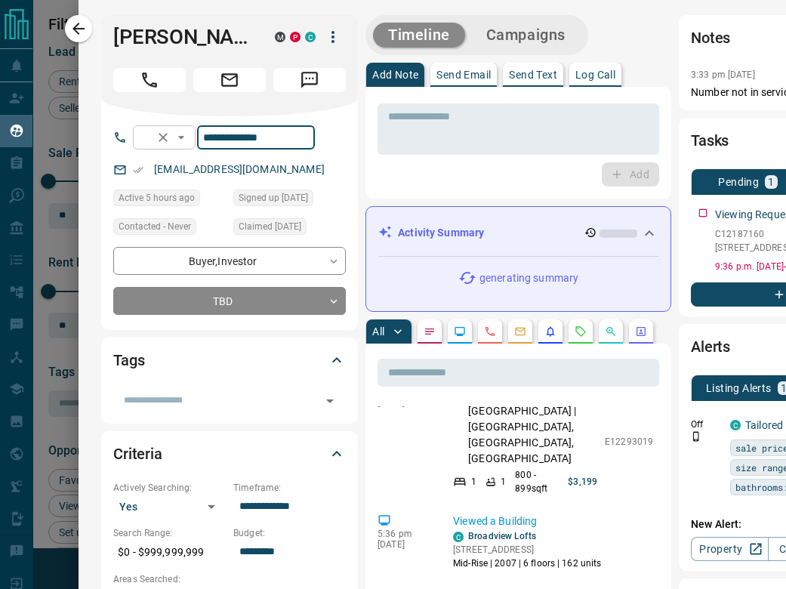
drag, startPoint x: 325, startPoint y: 137, endPoint x: 212, endPoint y: 137, distance: 113.3
click at [212, 137] on div "**********" at bounding box center [224, 137] width 182 height 24
drag, startPoint x: 333, startPoint y: 137, endPoint x: 218, endPoint y: 137, distance: 114.8
click at [218, 137] on div "**********" at bounding box center [235, 137] width 205 height 24
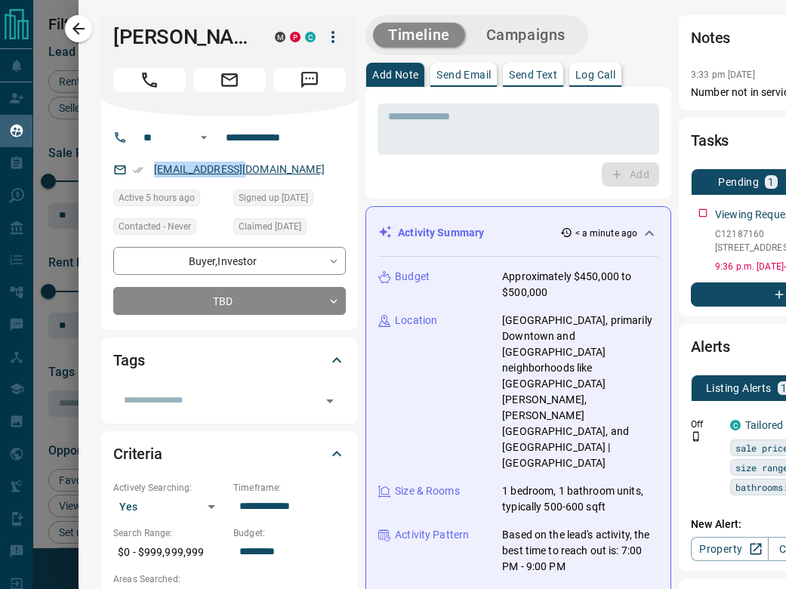
drag, startPoint x: 222, startPoint y: 165, endPoint x: 155, endPoint y: 164, distance: 67.2
click at [155, 164] on div "[EMAIL_ADDRESS][DOMAIN_NAME]" at bounding box center [229, 169] width 233 height 25
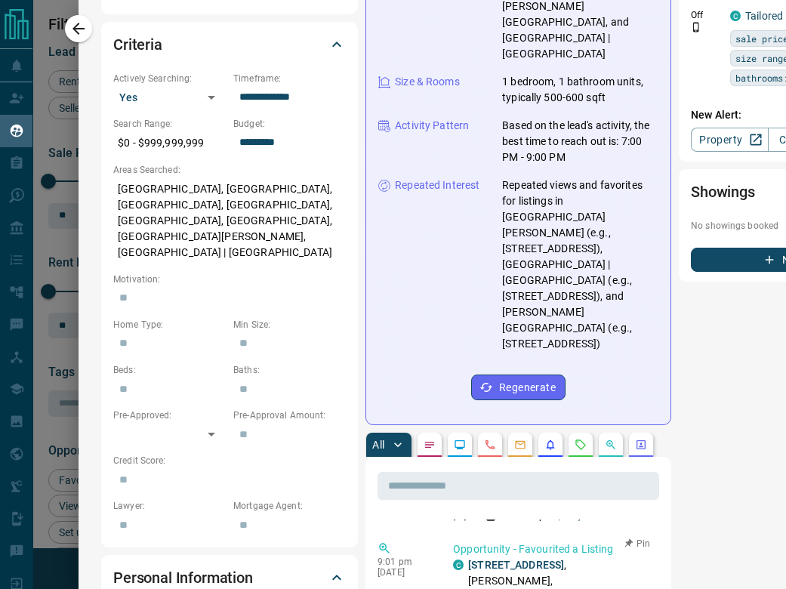
scroll to position [608, 0]
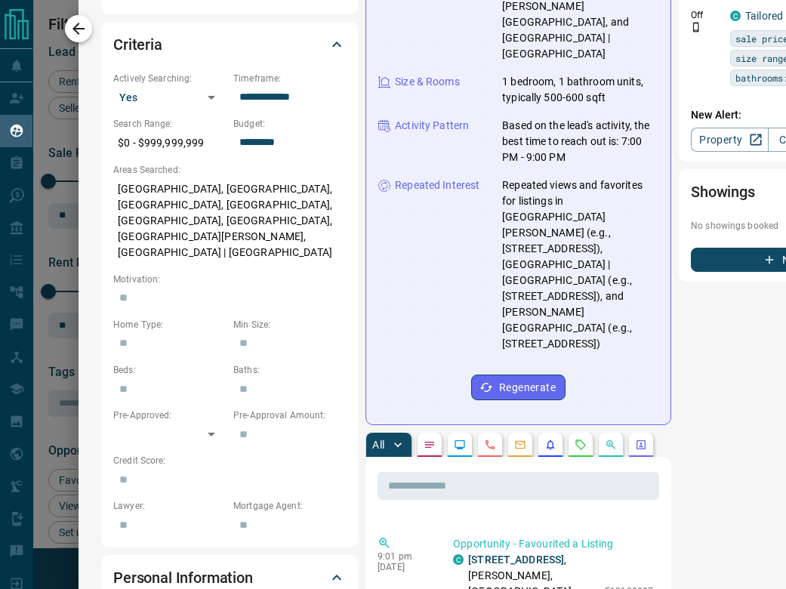
click at [78, 25] on icon "button" at bounding box center [78, 29] width 18 height 18
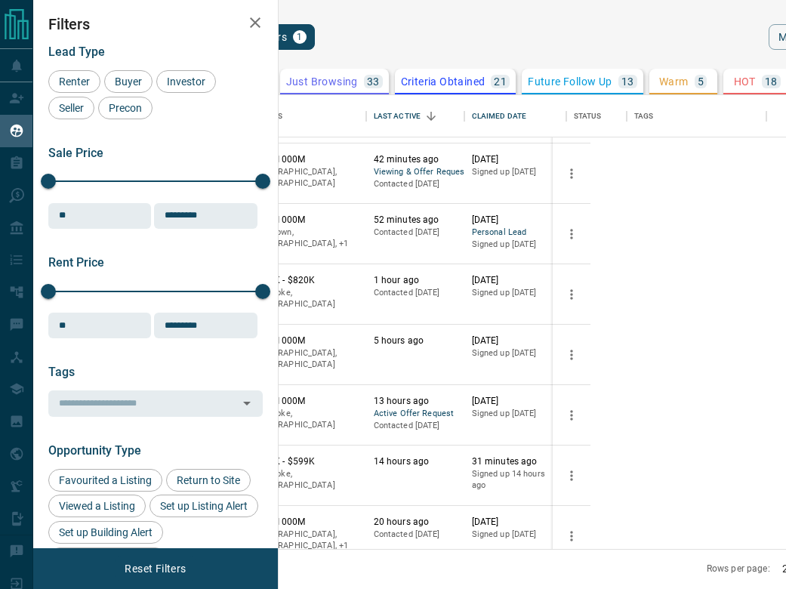
click at [72, 244] on div "Lead Type Renter Buyer Investor Seller Precon Sale Price 0 5500000 Sale price r…" at bounding box center [155, 507] width 215 height 948
click at [227, 520] on button "[PERSON_NAME]" at bounding box center [186, 523] width 79 height 14
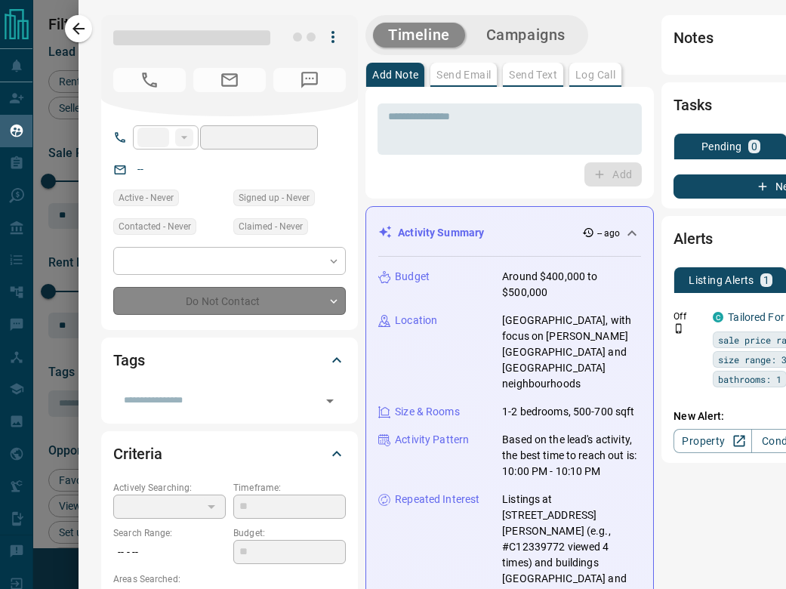
type input "**"
type input "**********"
type input "**"
type input "*********"
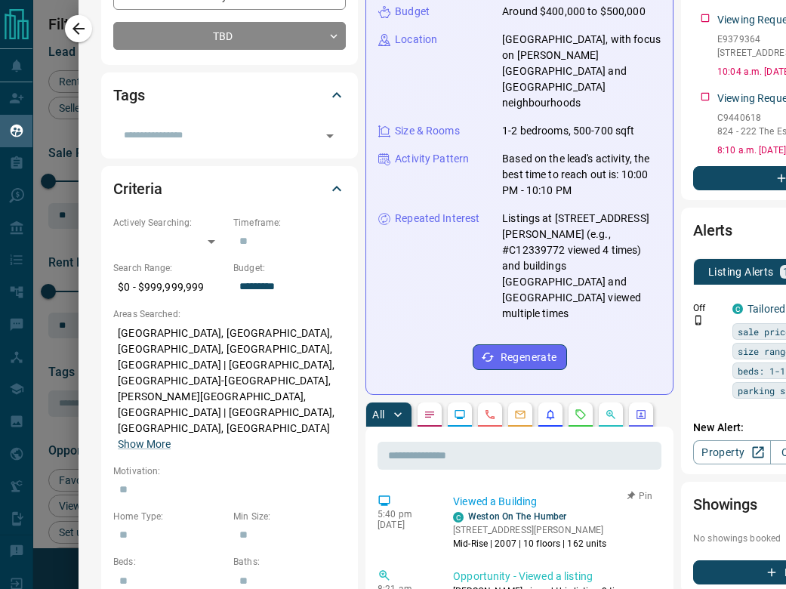
scroll to position [0, 0]
